Goal: Task Accomplishment & Management: Complete application form

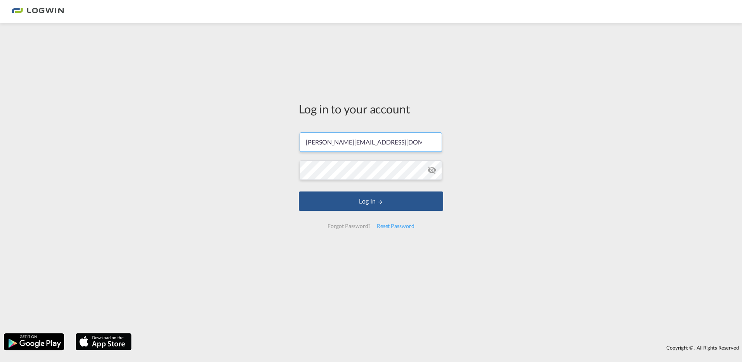
drag, startPoint x: 388, startPoint y: 144, endPoint x: 175, endPoint y: 137, distance: 213.7
click at [175, 137] on div "Log in to your account [PERSON_NAME][EMAIL_ADDRESS][DOMAIN_NAME] Log In Forgot …" at bounding box center [371, 178] width 742 height 302
drag, startPoint x: 281, startPoint y: 142, endPoint x: 71, endPoint y: 136, distance: 209.3
click at [71, 136] on div "Log in to your account [PERSON_NAME][EMAIL_ADDRESS][DOMAIN_NAME] Log In Forgot …" at bounding box center [371, 178] width 742 height 302
paste input "[EMAIL_ADDRESS][DOMAIN_NAME]"
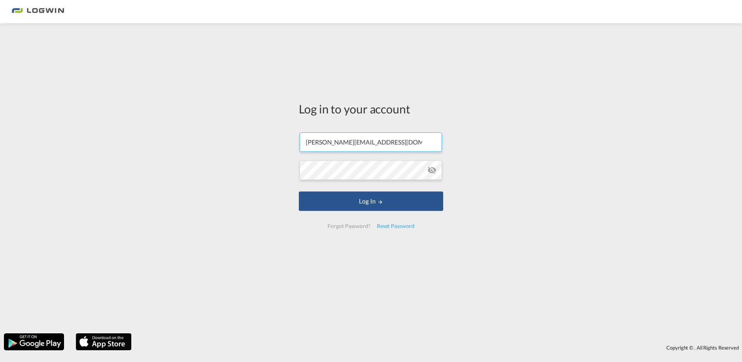
type input "[PERSON_NAME][EMAIL_ADDRESS][DOMAIN_NAME]"
click at [247, 173] on div "Log in to your account diana.naths@logwin-logistics.com Log In Forgot Password?…" at bounding box center [371, 178] width 742 height 302
click at [391, 203] on button "Log In" at bounding box center [371, 200] width 144 height 19
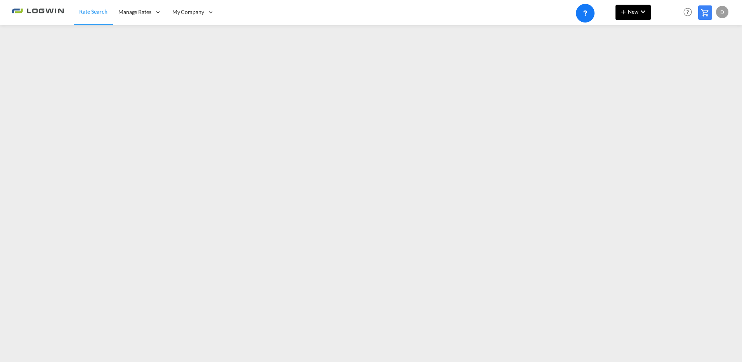
click at [636, 10] on span "New" at bounding box center [633, 12] width 29 height 6
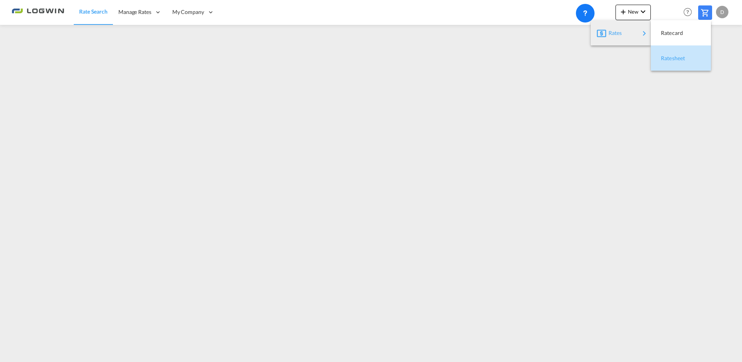
click at [685, 54] on div "Ratesheet" at bounding box center [675, 58] width 29 height 19
drag, startPoint x: 194, startPoint y: 39, endPoint x: 288, endPoint y: 1, distance: 101.0
click at [0, 0] on link "Users" at bounding box center [0, 0] width 0 height 0
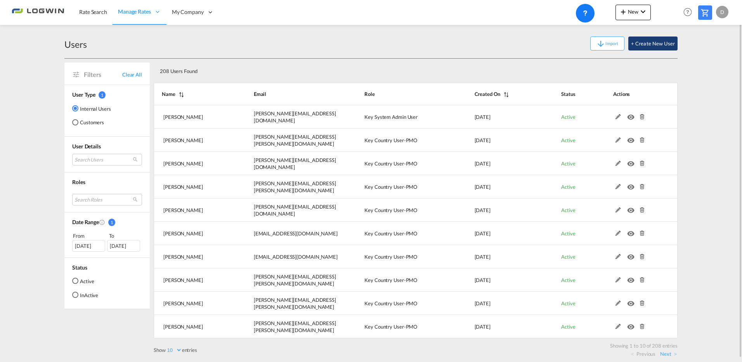
click at [664, 44] on button "+ Create New User" at bounding box center [653, 43] width 49 height 14
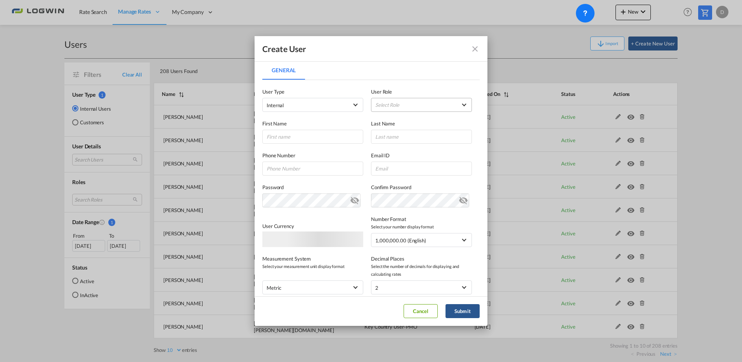
click at [400, 104] on md-select "Select Role ADMIN GLOBAL Essentials Admin GLOBAL Essentials Manager GLOBAL Esse…" at bounding box center [421, 105] width 101 height 14
click at [420, 103] on md-select "Select Role" at bounding box center [421, 105] width 101 height 14
click at [436, 87] on input "search" at bounding box center [420, 86] width 110 height 19
drag, startPoint x: 413, startPoint y: 76, endPoint x: 409, endPoint y: 76, distance: 4.3
click at [413, 75] on md-backdrop at bounding box center [371, 181] width 742 height 362
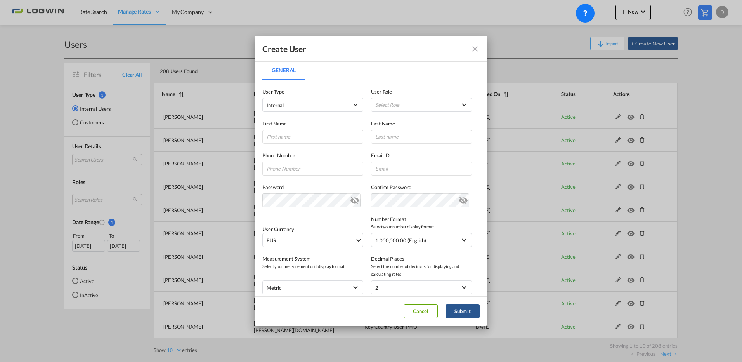
click at [403, 69] on md-tabs-canvas "General General" at bounding box center [370, 70] width 217 height 19
click at [400, 103] on md-select "Select Role" at bounding box center [421, 105] width 101 height 14
click at [422, 66] on md-backdrop at bounding box center [371, 181] width 742 height 362
click at [479, 47] on md-icon "icon-close fg-AAA8AD" at bounding box center [475, 48] width 9 height 9
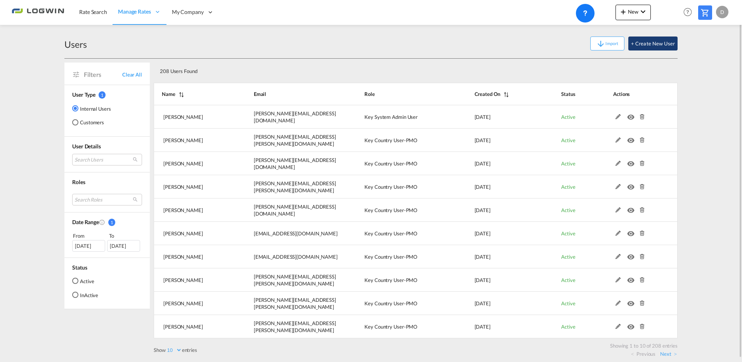
click at [673, 46] on button "+ Create New User" at bounding box center [653, 43] width 49 height 14
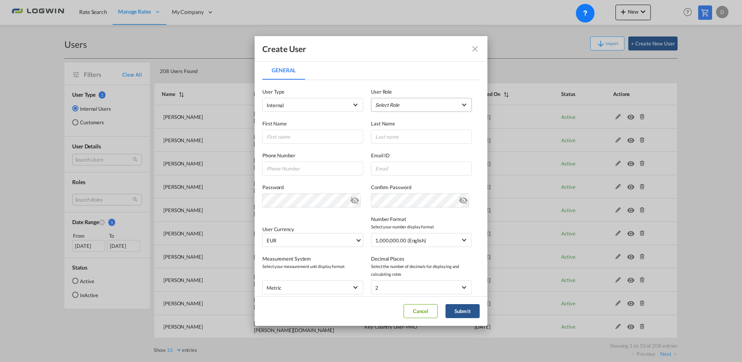
click at [436, 107] on md-select "Select Role ADMIN GLOBAL Essentials Admin GLOBAL Essentials Manager GLOBAL Esse…" at bounding box center [421, 105] width 101 height 14
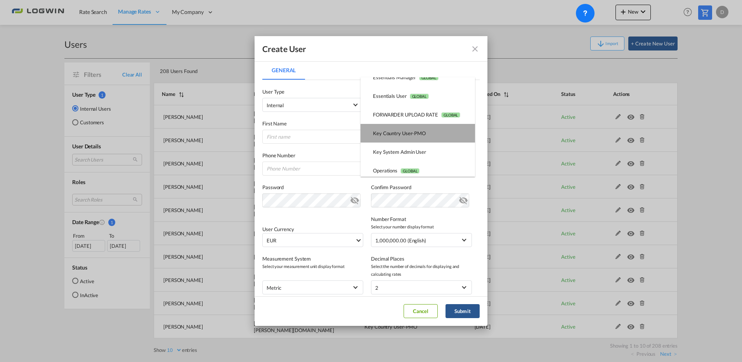
click at [433, 133] on md-option "Key Country User-PMO USER_DEFINED" at bounding box center [418, 133] width 115 height 19
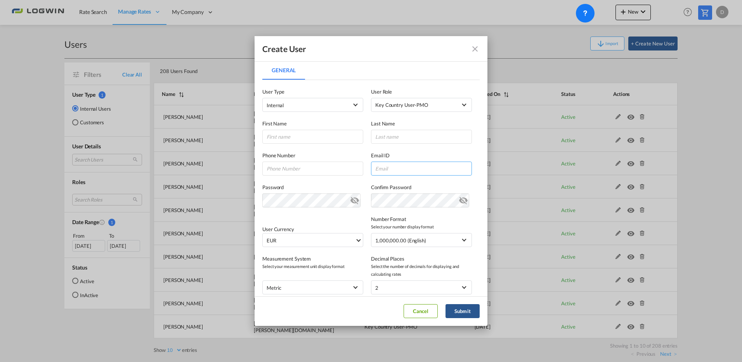
click at [423, 169] on input "General General ..." at bounding box center [421, 169] width 101 height 14
paste input "timo.otto@logwin-logistics.com"
type input "timo.otto@logwin-logistics.com"
drag, startPoint x: 315, startPoint y: 141, endPoint x: 322, endPoint y: 134, distance: 9.3
click at [315, 141] on input "General General ..." at bounding box center [312, 137] width 101 height 14
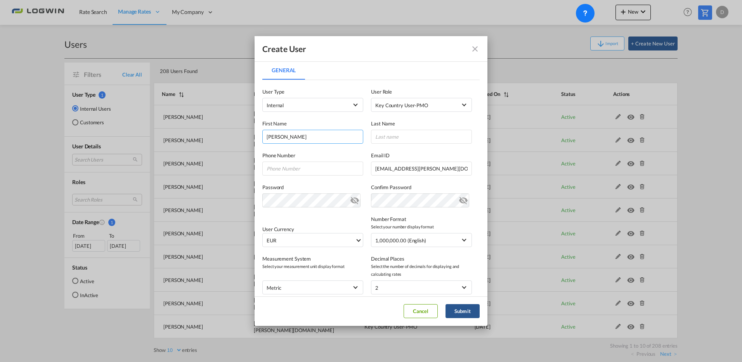
type input "Timo"
type input "Otto"
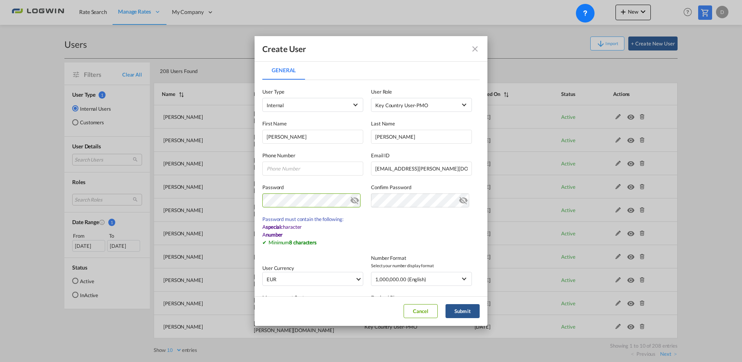
click at [350, 200] on md-icon "icon-eye-off" at bounding box center [354, 198] width 9 height 9
click at [251, 202] on div "Create User General General User Type Internal Internal Customer User Role Key …" at bounding box center [371, 181] width 742 height 362
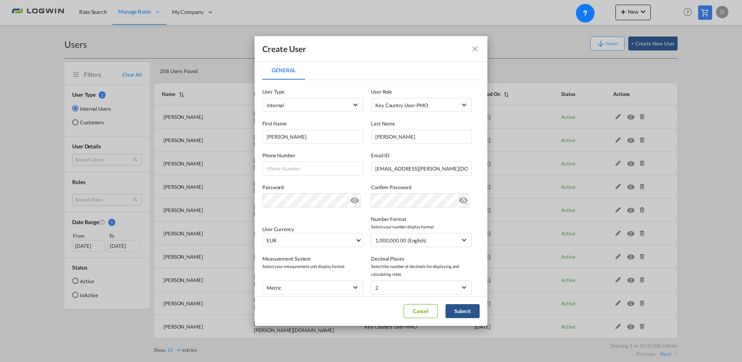
drag, startPoint x: 470, startPoint y: 211, endPoint x: 337, endPoint y: 250, distance: 138.6
click at [470, 211] on div "User Currency EUR د.إ AED United Arab Emirates Dirham Af AFN Afghan afghani Lek…" at bounding box center [370, 227] width 217 height 40
click at [286, 244] on span "EUR" at bounding box center [311, 240] width 89 height 8
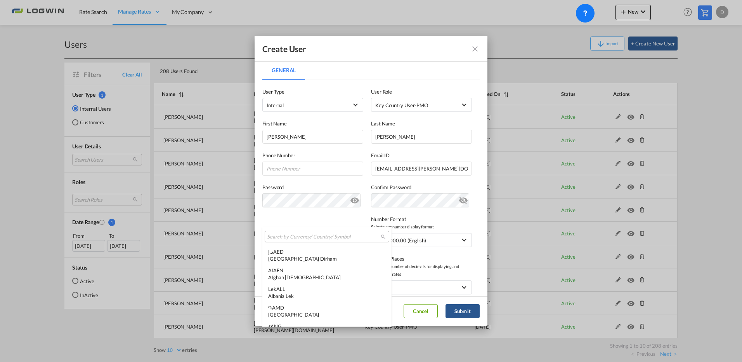
scroll to position [780, 0]
click at [287, 238] on input "search" at bounding box center [324, 236] width 114 height 7
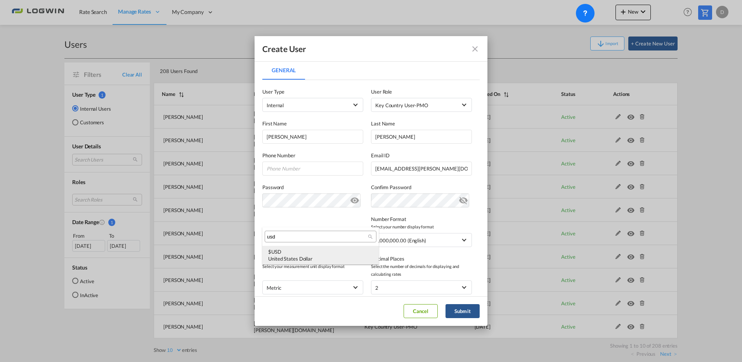
scroll to position [0, 0]
type input "usd"
click at [289, 254] on div "$ USD United States Dollar" at bounding box center [320, 255] width 105 height 14
click at [468, 309] on button "Submit" at bounding box center [463, 311] width 34 height 14
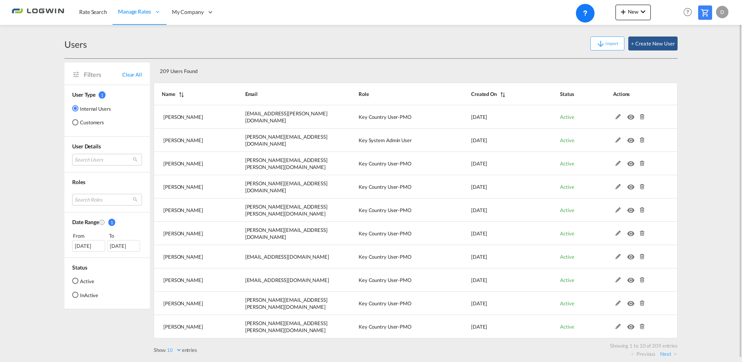
click at [428, 60] on div "209 Users Found" at bounding box center [416, 70] width 524 height 22
click at [621, 12] on md-icon "icon-plus 400-fg" at bounding box center [623, 11] width 9 height 9
click at [670, 60] on span "Ratesheet" at bounding box center [665, 58] width 9 height 16
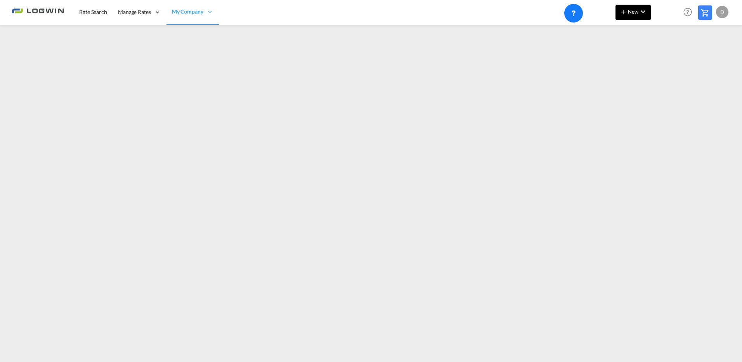
click at [625, 12] on md-icon "icon-plus 400-fg" at bounding box center [623, 11] width 9 height 9
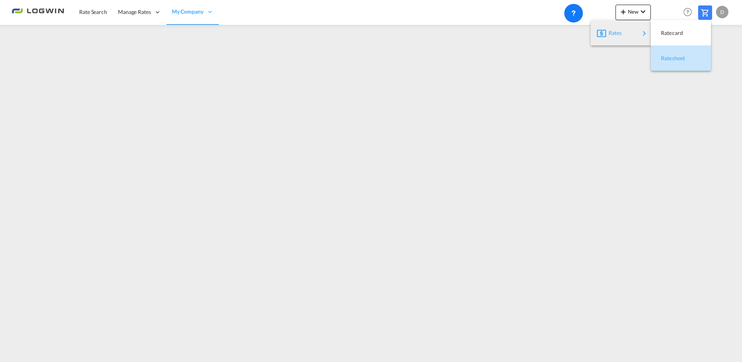
click at [670, 57] on span "Ratesheet" at bounding box center [665, 58] width 9 height 16
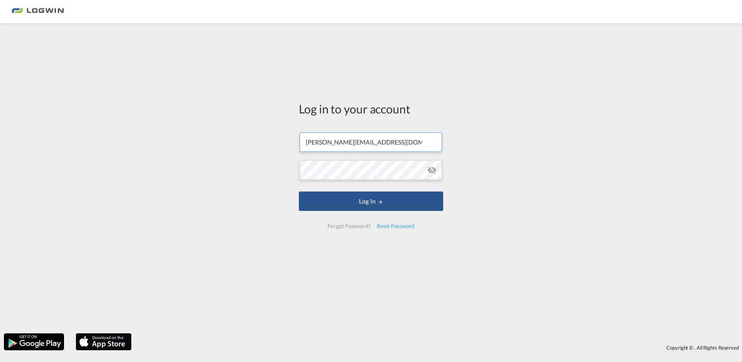
click at [251, 163] on div "Log in to your account [PERSON_NAME][EMAIL_ADDRESS][DOMAIN_NAME] Log In Forgot …" at bounding box center [371, 178] width 742 height 302
click at [190, 166] on div "Log in to your account [PERSON_NAME][EMAIL_ADDRESS][DOMAIN_NAME] Log In Forgot …" at bounding box center [371, 178] width 742 height 302
click at [434, 171] on md-icon "icon-eye-off" at bounding box center [431, 169] width 9 height 9
drag, startPoint x: 403, startPoint y: 140, endPoint x: 197, endPoint y: 142, distance: 206.2
click at [197, 142] on div "Log in to your account [PERSON_NAME][EMAIL_ADDRESS][DOMAIN_NAME] Log In Forgot …" at bounding box center [371, 178] width 742 height 302
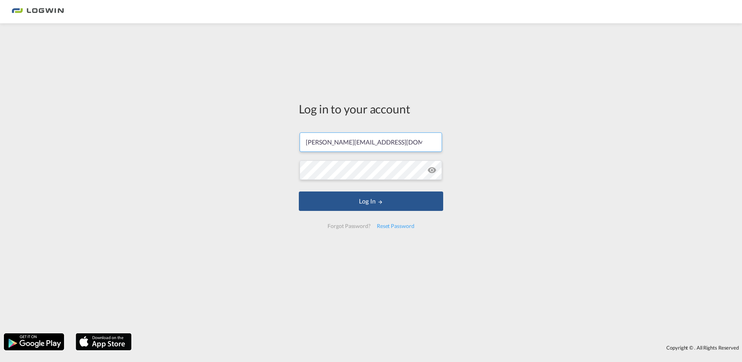
paste input "[EMAIL_ADDRESS][DOMAIN_NAME]"
type input "[PERSON_NAME][EMAIL_ADDRESS][DOMAIN_NAME]"
click at [301, 199] on button "Log In" at bounding box center [371, 200] width 144 height 19
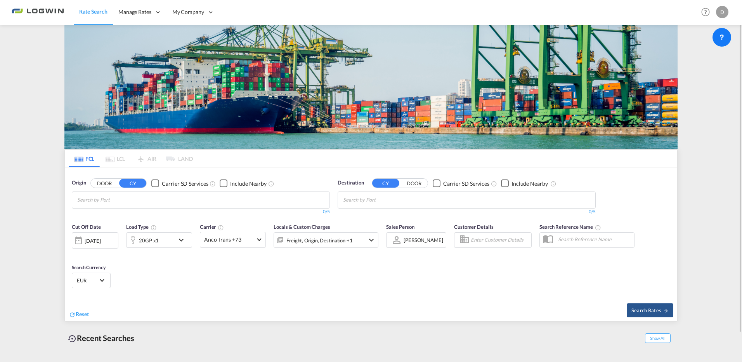
click at [723, 14] on div "D" at bounding box center [722, 12] width 12 height 12
click at [723, 14] on md-backdrop at bounding box center [371, 181] width 742 height 362
click at [661, 17] on div "Rate Search Manage Rates Contract Rates Maintain Rates Single Update Bulk Updat…" at bounding box center [371, 12] width 719 height 24
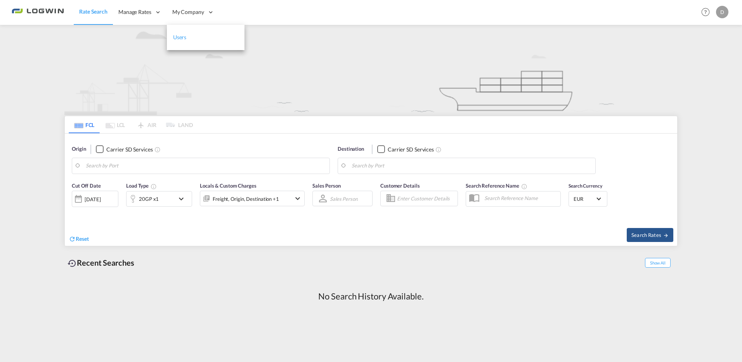
click at [191, 39] on link "Users" at bounding box center [206, 37] width 78 height 25
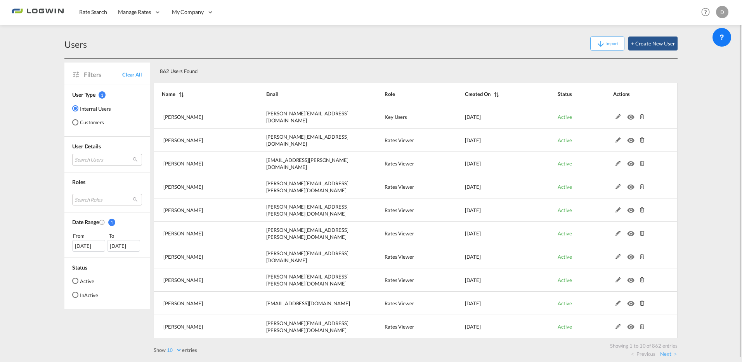
click at [102, 160] on md-select "Search Users diana Naths diana.naths@logwin-logistics.com anne-kathrin Besling …" at bounding box center [107, 160] width 70 height 12
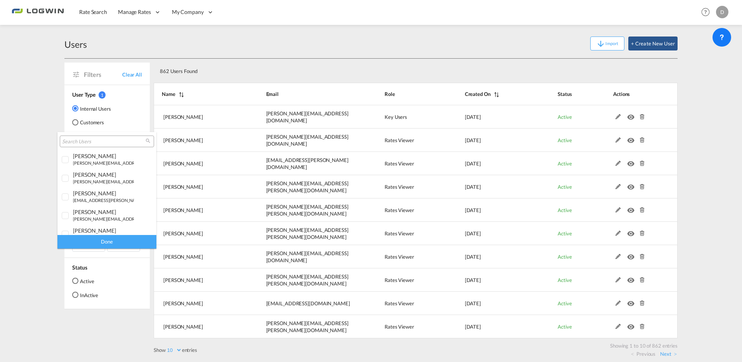
click at [92, 144] on input "search" at bounding box center [103, 141] width 83 height 7
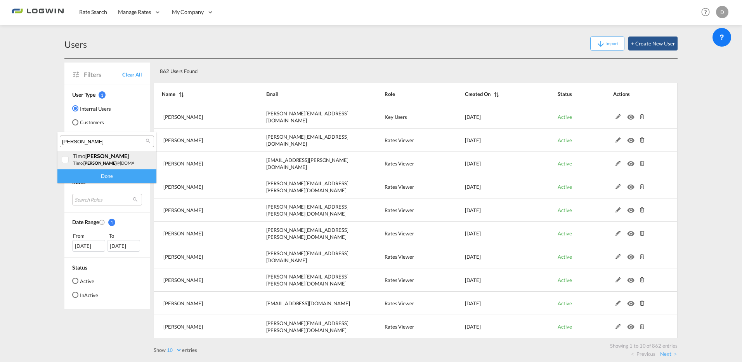
type input "otto"
click at [123, 156] on div "timo Otto" at bounding box center [103, 156] width 61 height 7
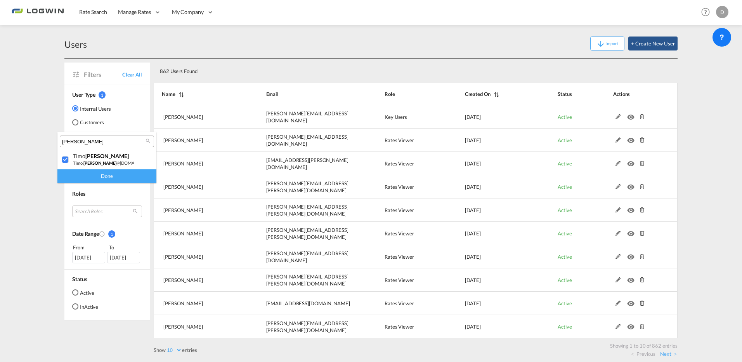
click at [99, 172] on div "Done" at bounding box center [106, 176] width 99 height 14
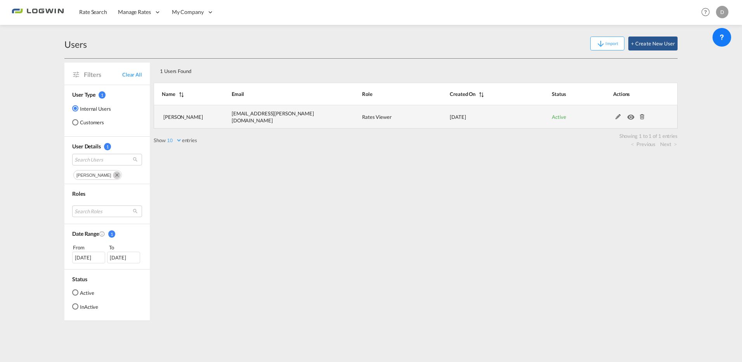
click at [643, 116] on md-icon at bounding box center [643, 116] width 10 height 5
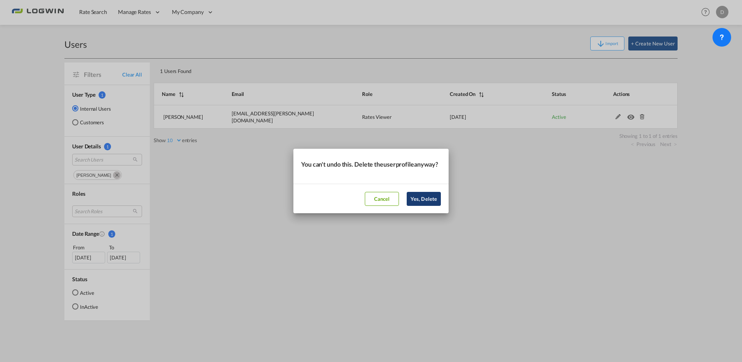
click at [428, 206] on button "Yes, Delete" at bounding box center [424, 199] width 34 height 14
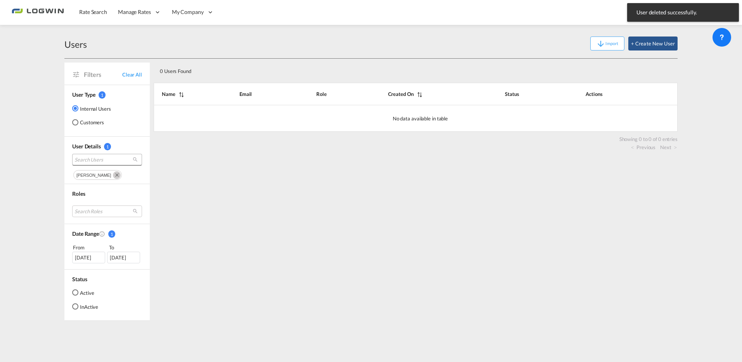
click at [101, 158] on span "Search Users" at bounding box center [101, 159] width 53 height 7
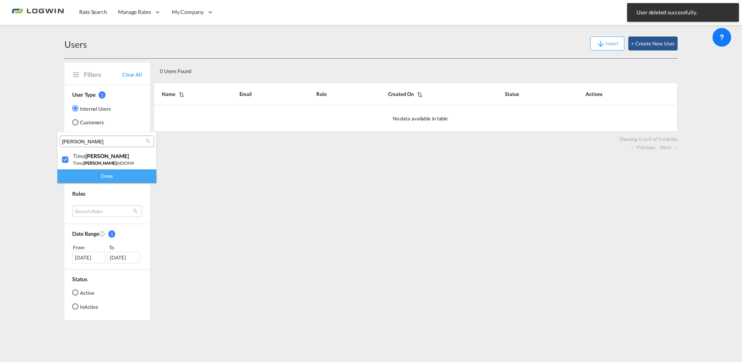
click at [91, 143] on input "otto" at bounding box center [103, 141] width 83 height 7
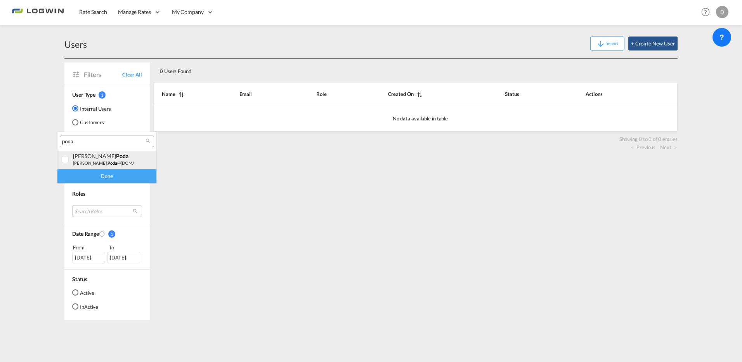
type input "poda"
click at [105, 160] on div "diana Poda diana. poda @logwin-logistics.com" at bounding box center [103, 159] width 61 height 13
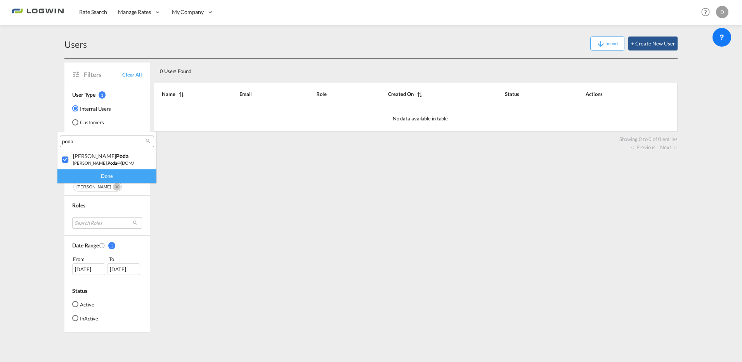
click at [107, 175] on div "Done" at bounding box center [106, 176] width 99 height 14
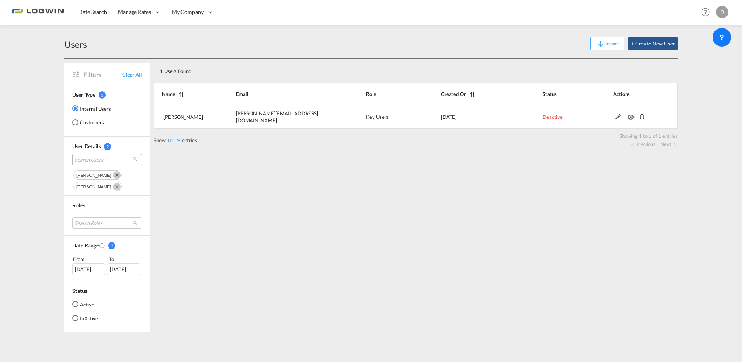
click at [104, 161] on span "Search Users" at bounding box center [101, 159] width 53 height 7
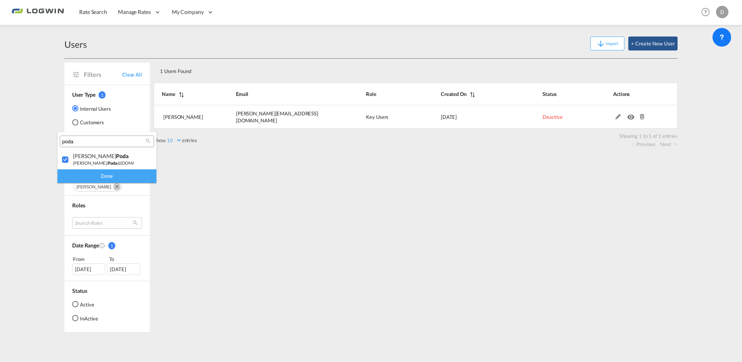
click at [95, 143] on input "poda" at bounding box center [103, 141] width 83 height 7
type input "naths"
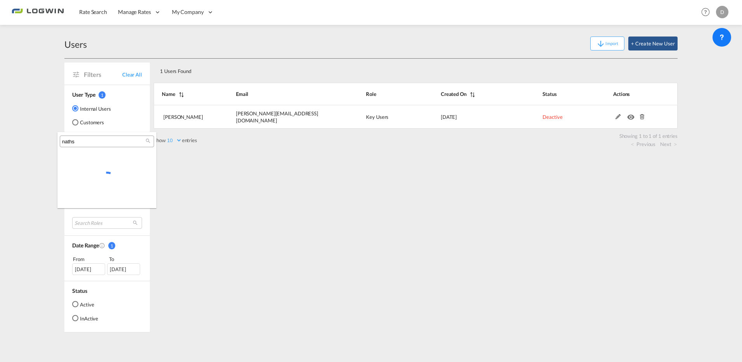
click at [94, 178] on div at bounding box center [106, 179] width 99 height 42
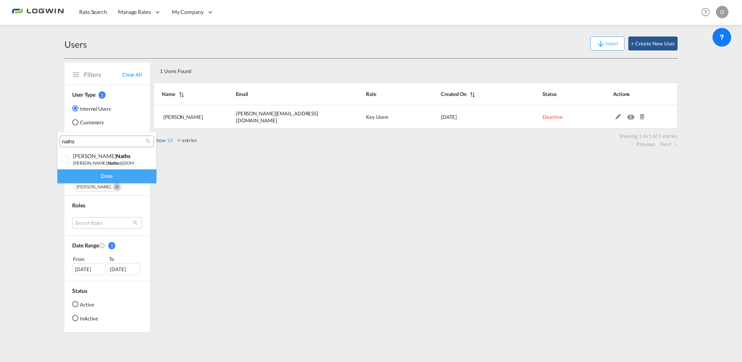
click at [101, 173] on div "Done" at bounding box center [106, 176] width 99 height 14
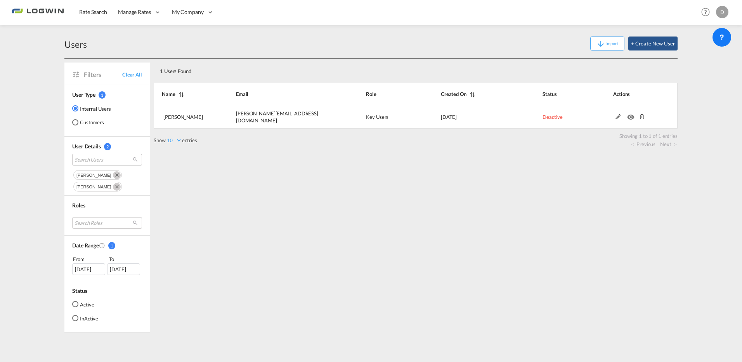
click at [97, 163] on md-select "Search Users" at bounding box center [107, 160] width 70 height 12
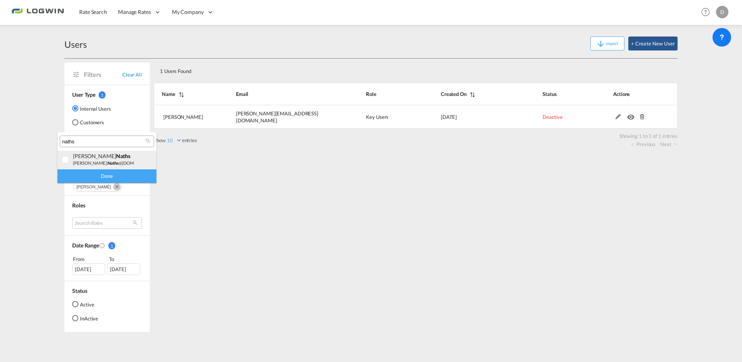
click at [108, 163] on span "naths" at bounding box center [113, 162] width 11 height 5
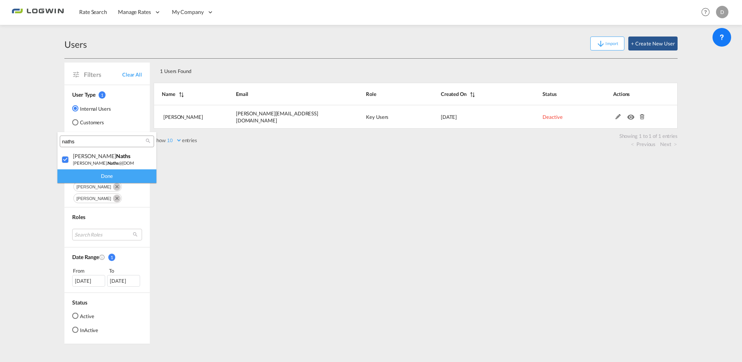
click at [89, 178] on div "Done" at bounding box center [106, 176] width 99 height 14
